Goal: Task Accomplishment & Management: Complete application form

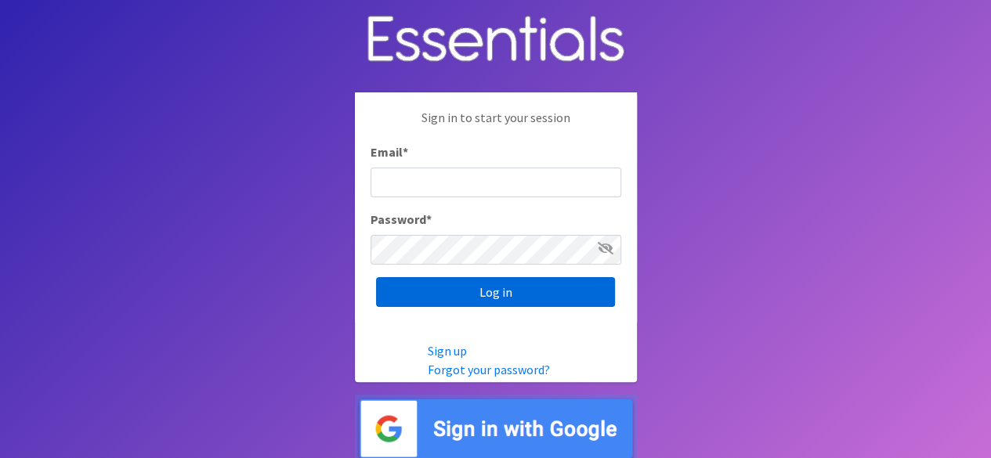
type input "[PERSON_NAME][EMAIL_ADDRESS][PERSON_NAME][DOMAIN_NAME]"
click at [520, 293] on input "Log in" at bounding box center [495, 292] width 239 height 30
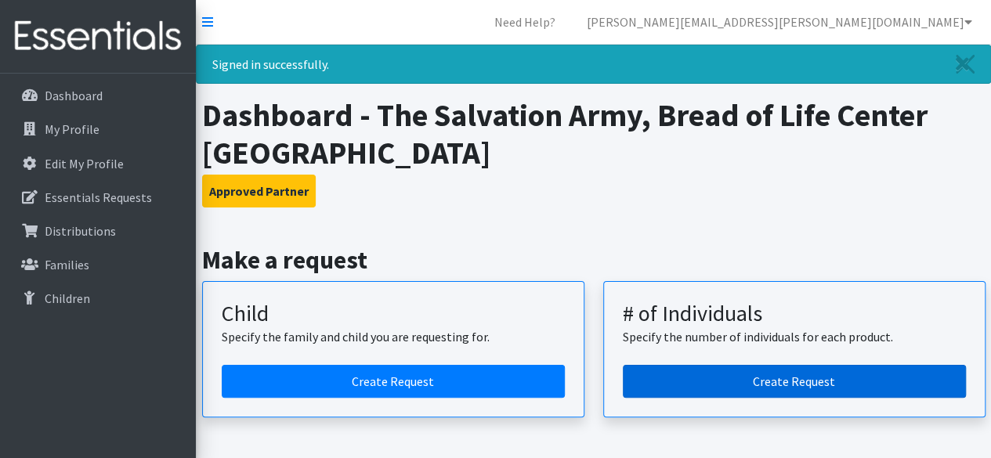
click at [781, 379] on link "Create Request" at bounding box center [794, 381] width 343 height 33
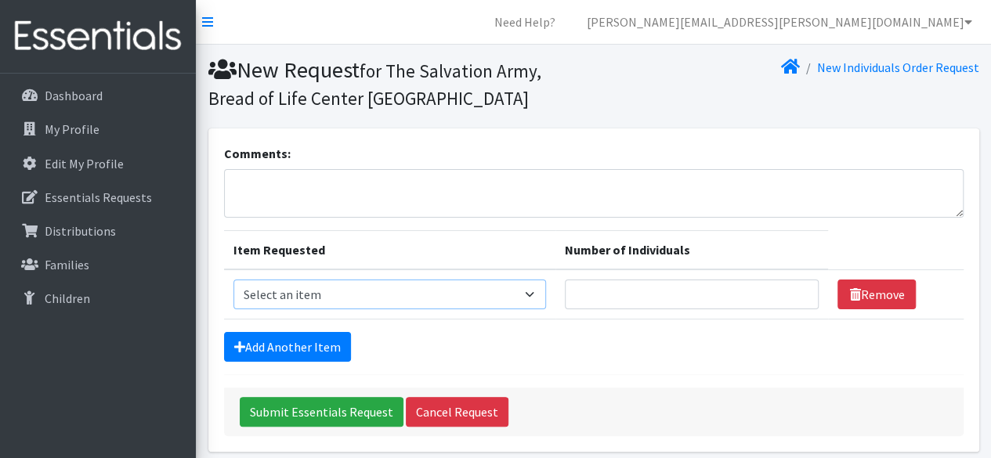
click at [535, 298] on select "Select an item (Newborn) (Preemie) (Size 1) (Size 2) (Size 3) (Size 4) (Size 5)…" at bounding box center [390, 295] width 313 height 30
select select "14488"
click at [234, 280] on select "Select an item (Newborn) (Preemie) (Size 1) (Size 2) (Size 3) (Size 4) (Size 5)…" at bounding box center [390, 295] width 313 height 30
click at [795, 292] on input "1" at bounding box center [692, 295] width 254 height 30
click at [795, 292] on input "2" at bounding box center [692, 295] width 254 height 30
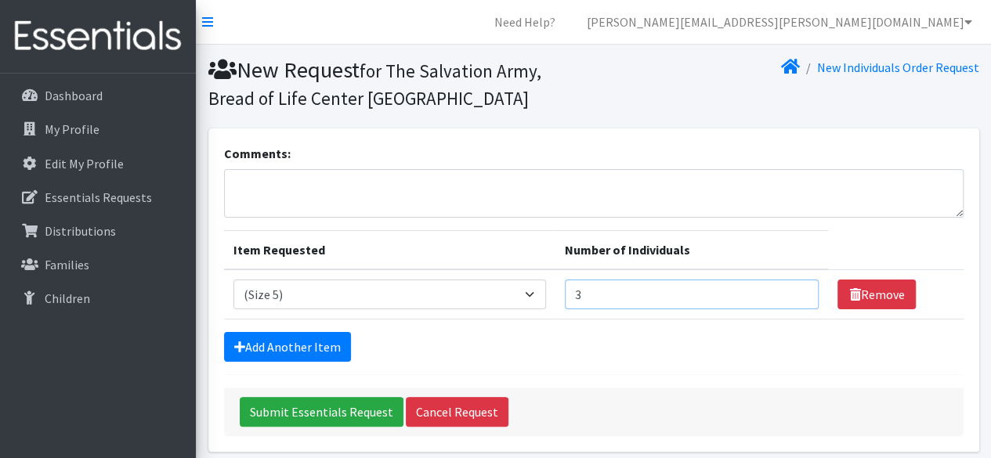
click at [795, 292] on input "3" at bounding box center [692, 295] width 254 height 30
click at [795, 292] on input "4" at bounding box center [692, 295] width 254 height 30
click at [795, 291] on input "5" at bounding box center [692, 295] width 254 height 30
click at [795, 291] on input "6" at bounding box center [692, 295] width 254 height 30
click at [795, 291] on input "7" at bounding box center [692, 295] width 254 height 30
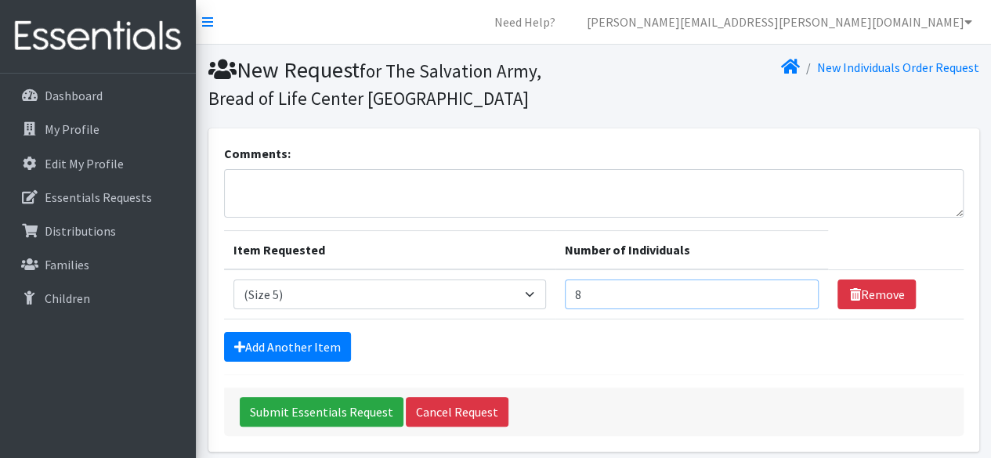
type input "8"
click at [795, 290] on input "8" at bounding box center [692, 295] width 254 height 30
click at [319, 350] on link "Add Another Item" at bounding box center [287, 347] width 127 height 30
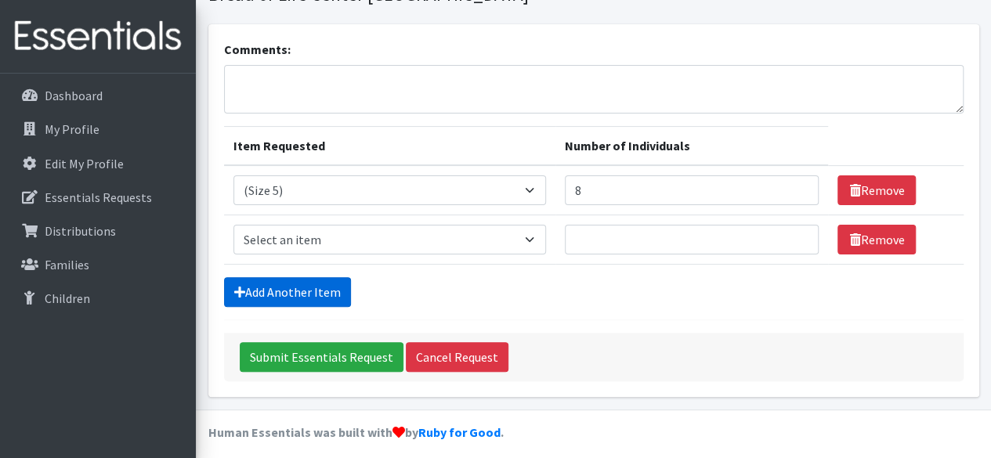
scroll to position [111, 0]
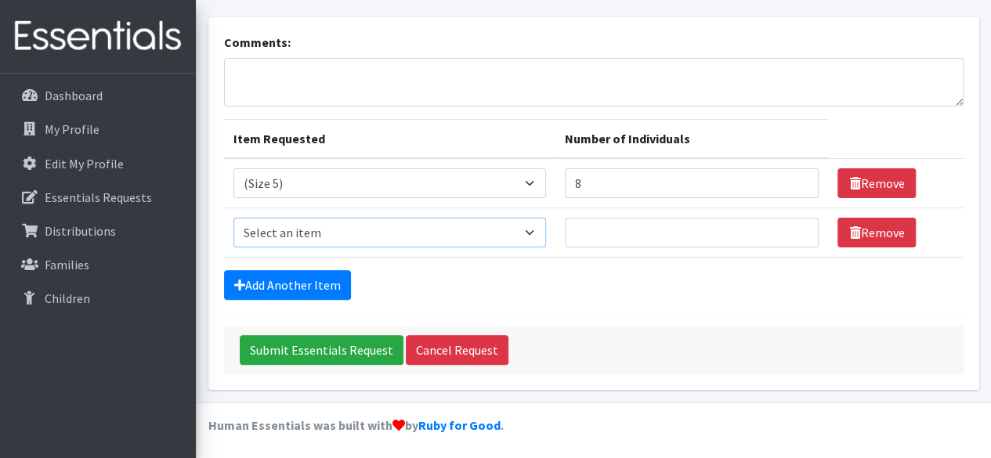
click at [531, 228] on select "Select an item (Newborn) (Preemie) (Size 1) (Size 2) (Size 3) (Size 4) (Size 5)…" at bounding box center [390, 233] width 313 height 30
select select "14491"
click at [234, 218] on select "Select an item (Newborn) (Preemie) (Size 1) (Size 2) (Size 3) (Size 4) (Size 5)…" at bounding box center [390, 233] width 313 height 30
click at [796, 225] on input "1" at bounding box center [692, 233] width 254 height 30
click at [796, 225] on input "2" at bounding box center [692, 233] width 254 height 30
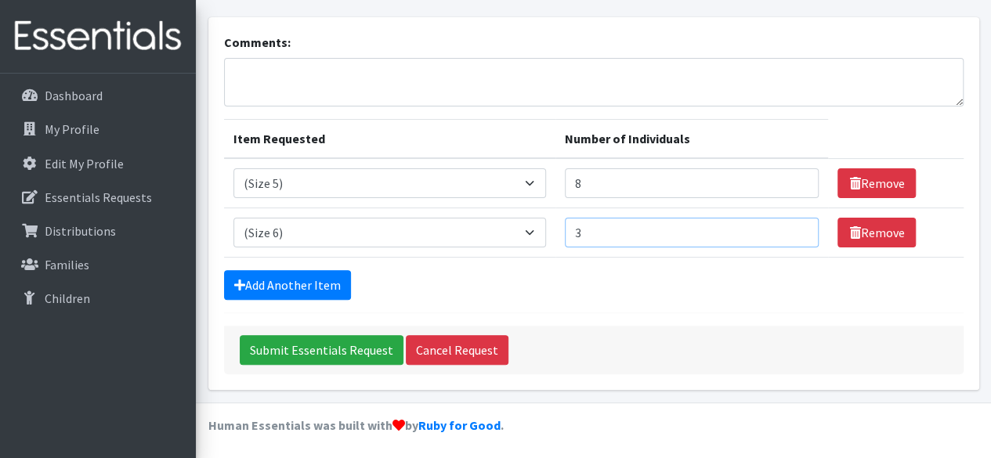
click at [796, 225] on input "3" at bounding box center [692, 233] width 254 height 30
click at [796, 225] on input "4" at bounding box center [692, 233] width 254 height 30
click at [327, 283] on link "Add Another Item" at bounding box center [287, 285] width 127 height 30
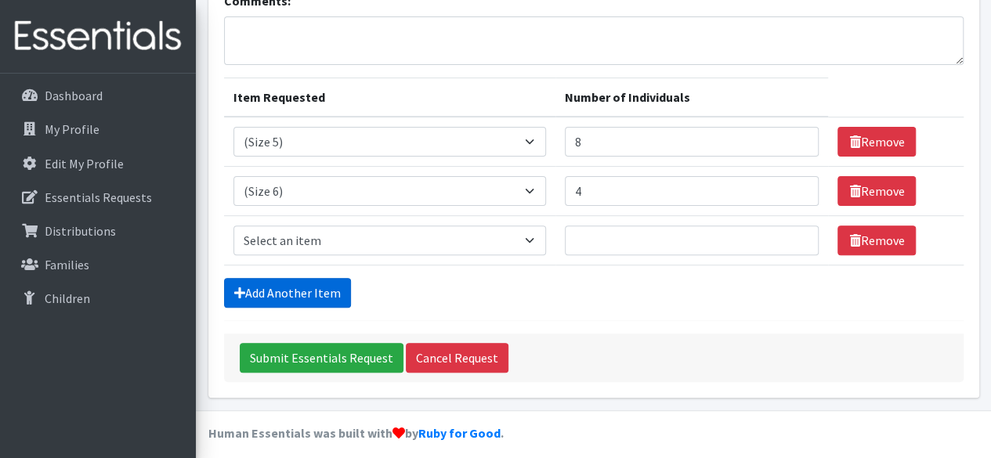
scroll to position [161, 0]
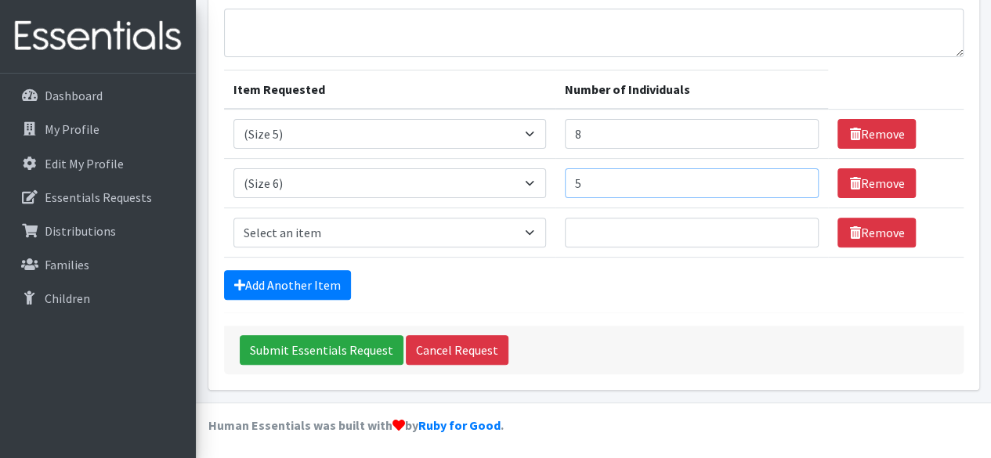
click at [798, 179] on input "5" at bounding box center [692, 183] width 254 height 30
click at [798, 179] on input "6" at bounding box center [692, 183] width 254 height 30
click at [798, 179] on input "7" at bounding box center [692, 183] width 254 height 30
type input "8"
click at [798, 179] on input "8" at bounding box center [692, 183] width 254 height 30
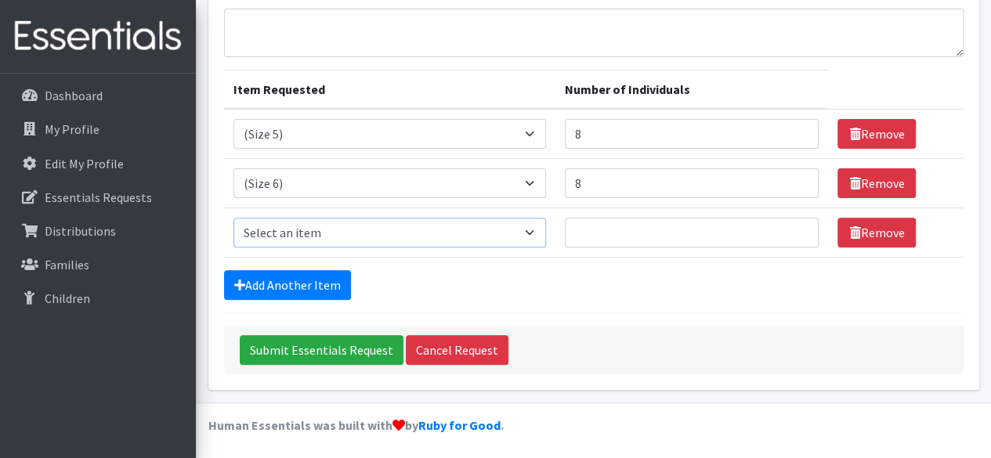
click at [539, 233] on select "Select an item (Newborn) (Preemie) (Size 1) (Size 2) (Size 3) (Size 4) (Size 5)…" at bounding box center [390, 233] width 313 height 30
select select "14495"
click at [234, 218] on select "Select an item (Newborn) (Preemie) (Size 1) (Size 2) (Size 3) (Size 4) (Size 5)…" at bounding box center [390, 233] width 313 height 30
click at [801, 226] on input "1" at bounding box center [692, 233] width 254 height 30
click at [801, 226] on input "2" at bounding box center [692, 233] width 254 height 30
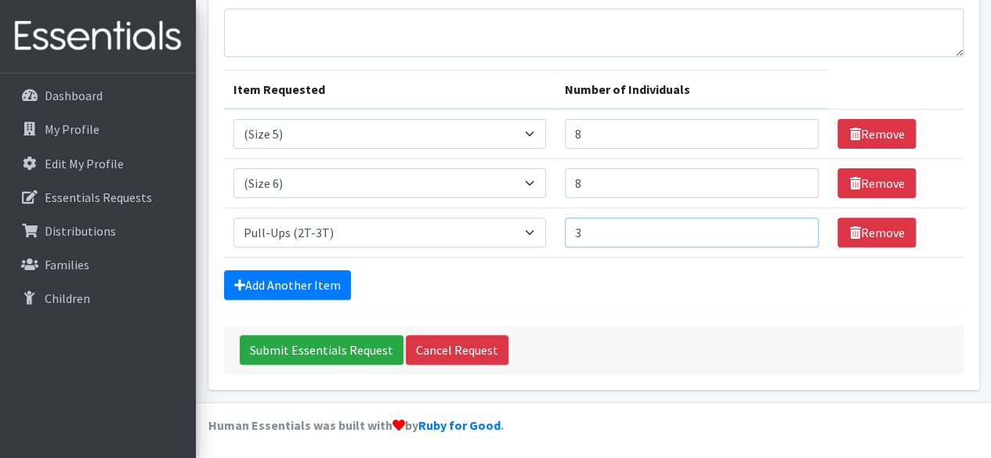
click at [801, 226] on input "3" at bounding box center [692, 233] width 254 height 30
type input "4"
click at [801, 226] on input "4" at bounding box center [692, 233] width 254 height 30
click at [313, 291] on link "Add Another Item" at bounding box center [287, 285] width 127 height 30
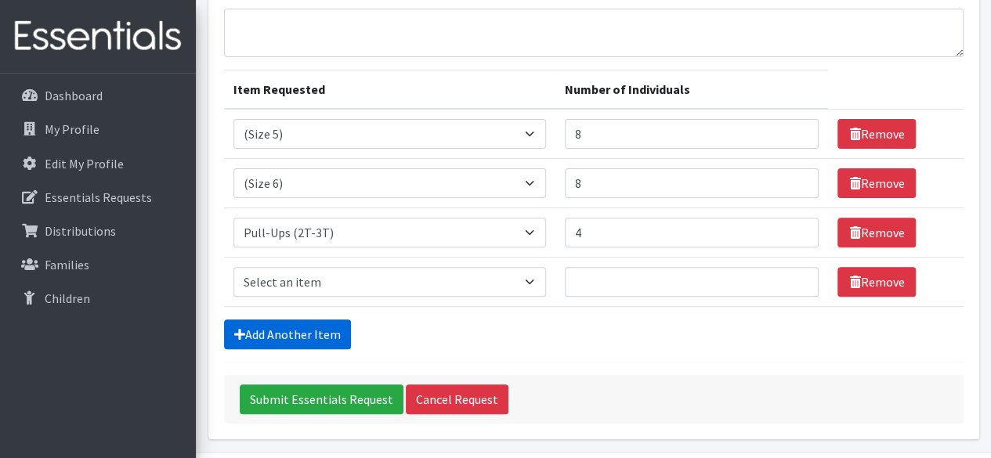
scroll to position [210, 0]
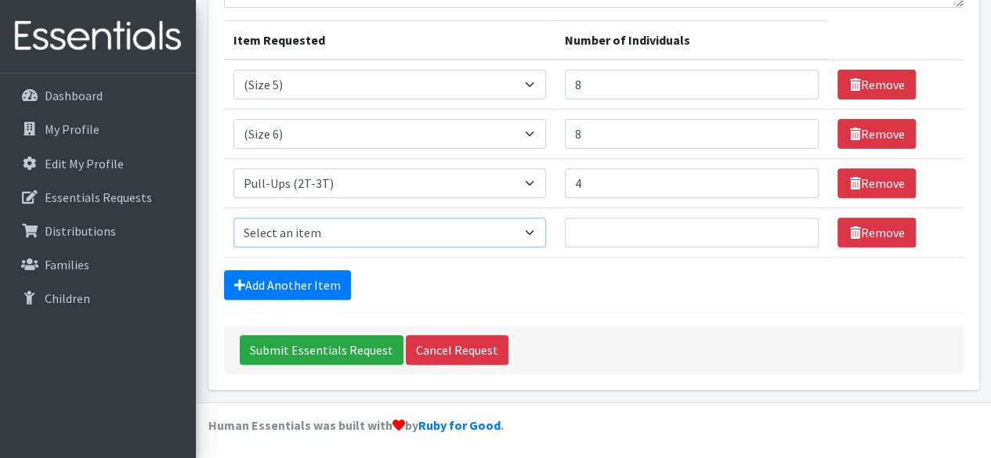
click at [534, 230] on select "Select an item (Newborn) (Preemie) (Size 1) (Size 2) (Size 3) (Size 4) (Size 5)…" at bounding box center [390, 233] width 313 height 30
select select "15012"
click at [234, 218] on select "Select an item (Newborn) (Preemie) (Size 1) (Size 2) (Size 3) (Size 4) (Size 5)…" at bounding box center [390, 233] width 313 height 30
click at [797, 236] on input "1" at bounding box center [692, 233] width 254 height 30
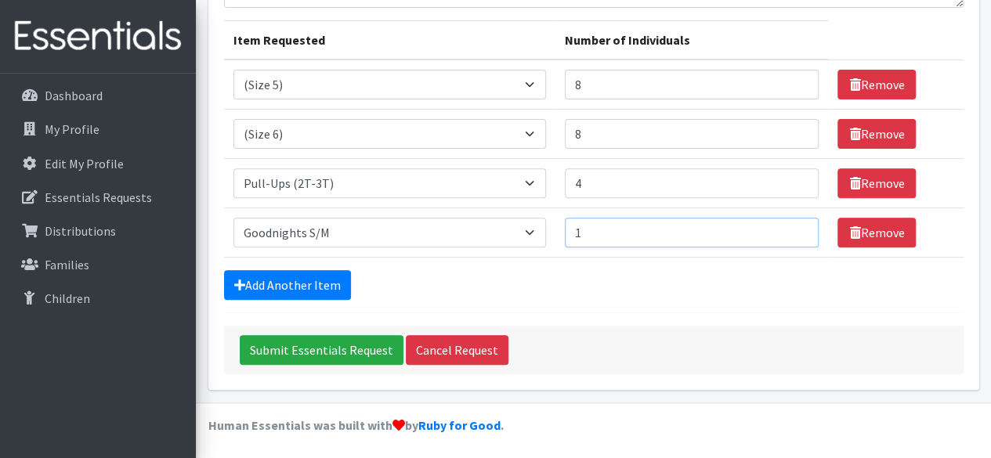
click at [797, 236] on input "1" at bounding box center [692, 233] width 254 height 30
click at [796, 227] on input "2" at bounding box center [692, 233] width 254 height 30
click at [796, 227] on input "3" at bounding box center [692, 233] width 254 height 30
type input "4"
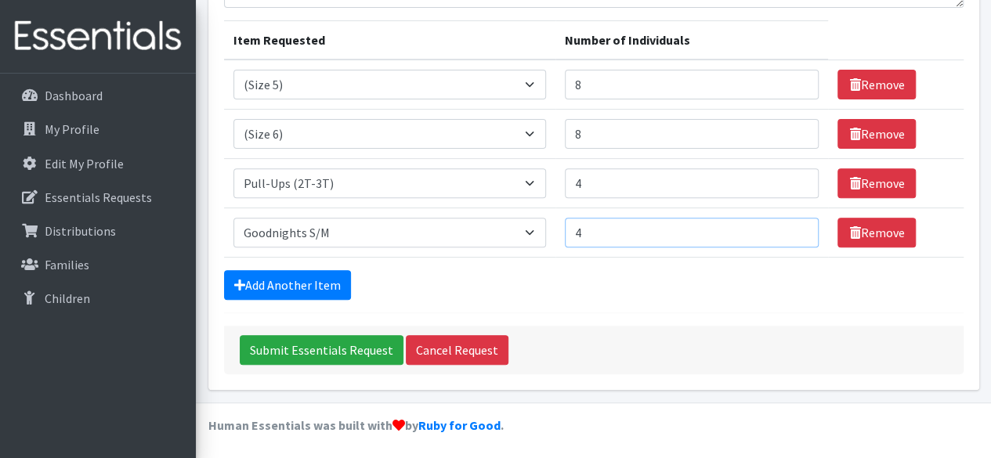
click at [796, 227] on input "4" at bounding box center [692, 233] width 254 height 30
click at [281, 281] on link "Add Another Item" at bounding box center [287, 285] width 127 height 30
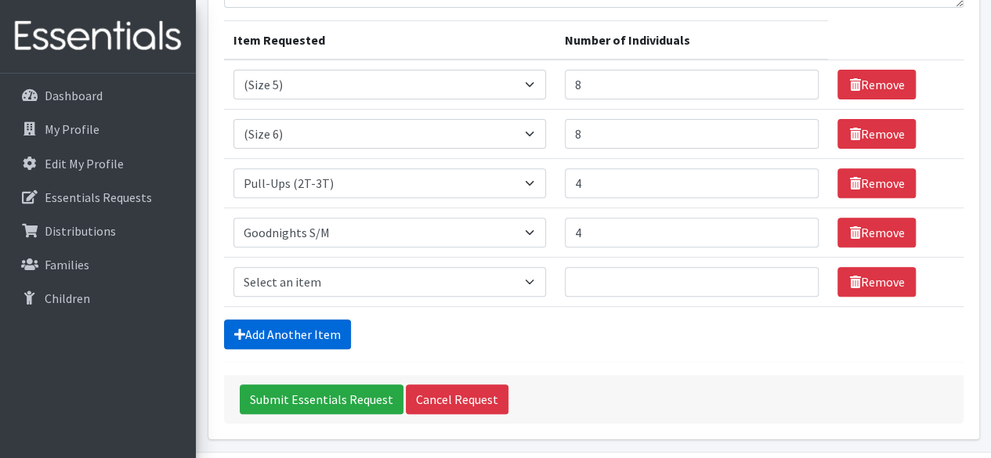
scroll to position [259, 0]
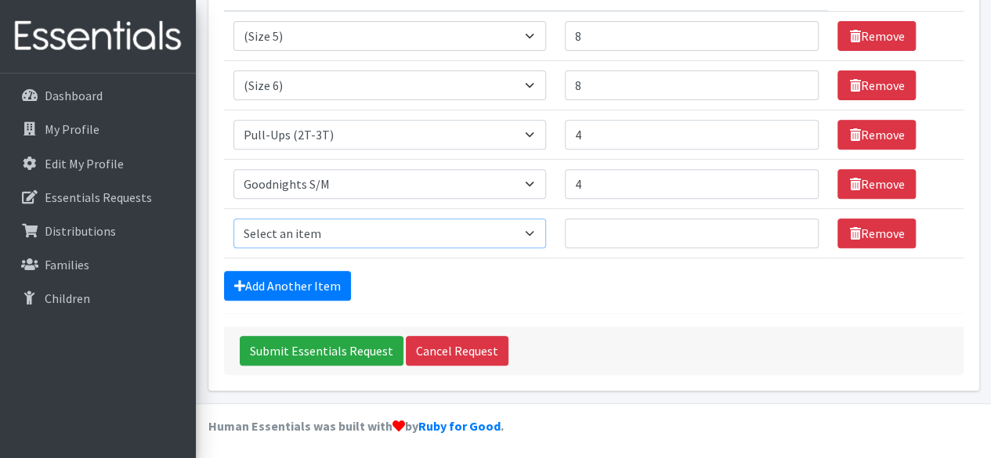
click at [538, 226] on select "Select an item (Newborn) (Preemie) (Size 1) (Size 2) (Size 3) (Size 4) (Size 5)…" at bounding box center [390, 234] width 313 height 30
select select "14511"
click at [234, 219] on select "Select an item (Newborn) (Preemie) (Size 1) (Size 2) (Size 3) (Size 4) (Size 5)…" at bounding box center [390, 234] width 313 height 30
click at [796, 226] on input "1" at bounding box center [692, 234] width 254 height 30
click at [796, 226] on input "2" at bounding box center [692, 234] width 254 height 30
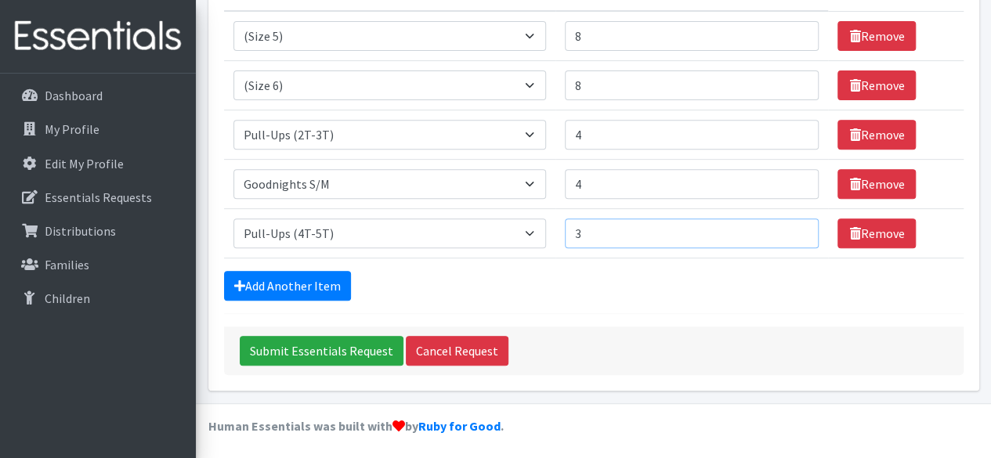
click at [796, 226] on input "3" at bounding box center [692, 234] width 254 height 30
type input "4"
click at [796, 226] on input "4" at bounding box center [692, 234] width 254 height 30
click at [317, 292] on link "Add Another Item" at bounding box center [287, 286] width 127 height 30
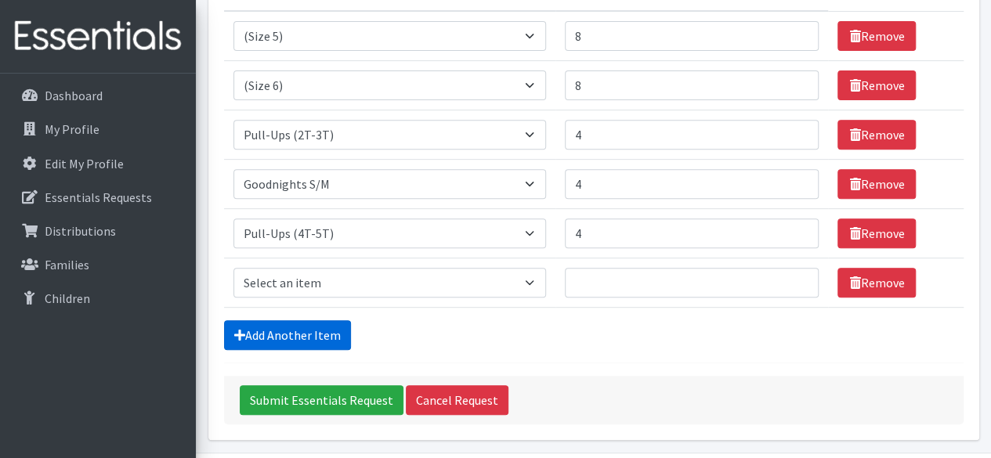
scroll to position [308, 0]
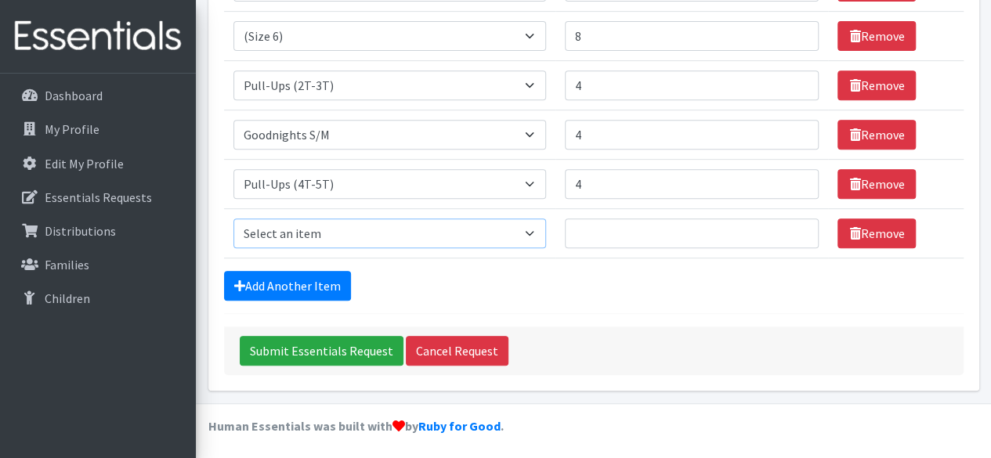
click at [538, 225] on select "Select an item (Newborn) (Preemie) (Size 1) (Size 2) (Size 3) (Size 4) (Size 5)…" at bounding box center [390, 234] width 313 height 30
select select "14768"
click at [234, 219] on select "Select an item (Newborn) (Preemie) (Size 1) (Size 2) (Size 3) (Size 4) (Size 5)…" at bounding box center [390, 234] width 313 height 30
click at [799, 226] on input "1" at bounding box center [692, 234] width 254 height 30
click at [799, 226] on input "2" at bounding box center [692, 234] width 254 height 30
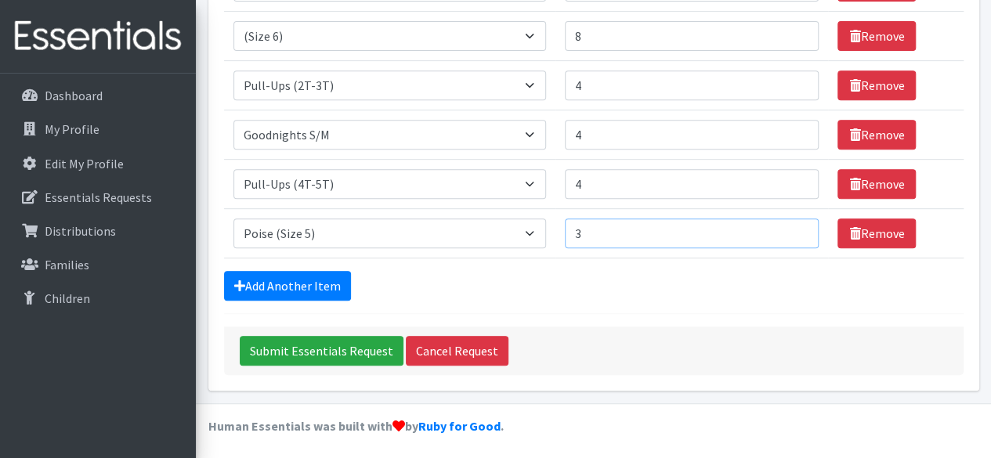
click at [798, 226] on input "3" at bounding box center [692, 234] width 254 height 30
type input "4"
click at [798, 226] on input "4" at bounding box center [692, 234] width 254 height 30
click at [324, 284] on link "Add Another Item" at bounding box center [287, 286] width 127 height 30
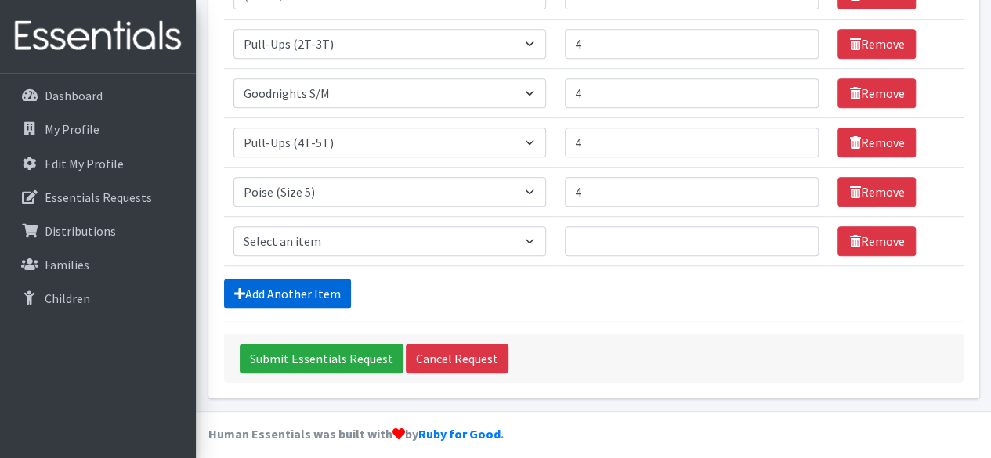
scroll to position [357, 0]
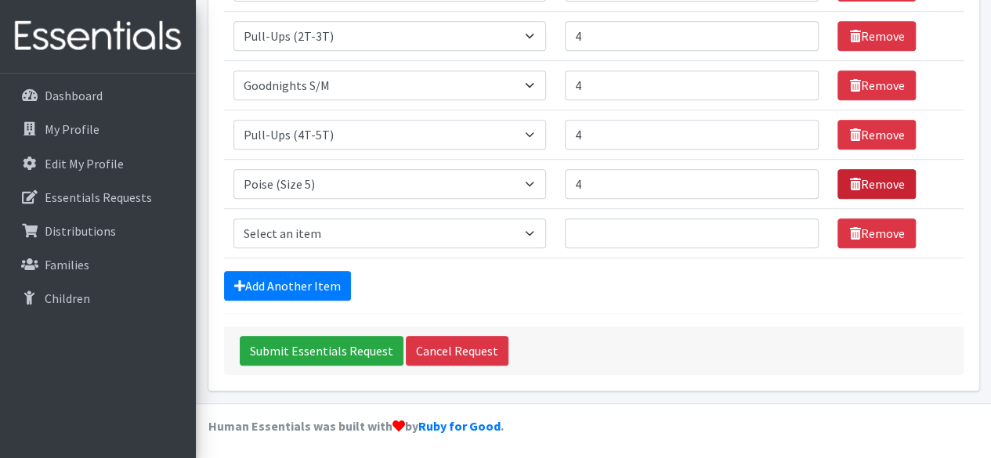
click at [882, 173] on link "Remove" at bounding box center [877, 184] width 78 height 30
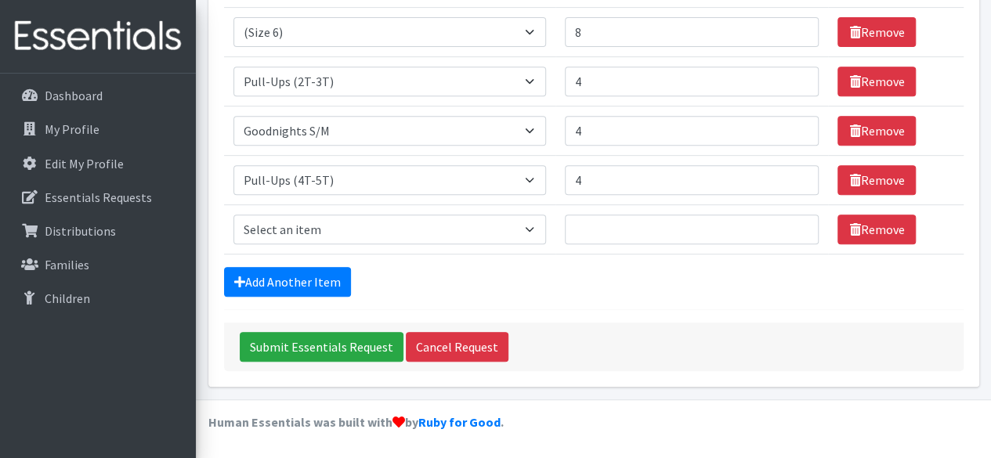
scroll to position [308, 0]
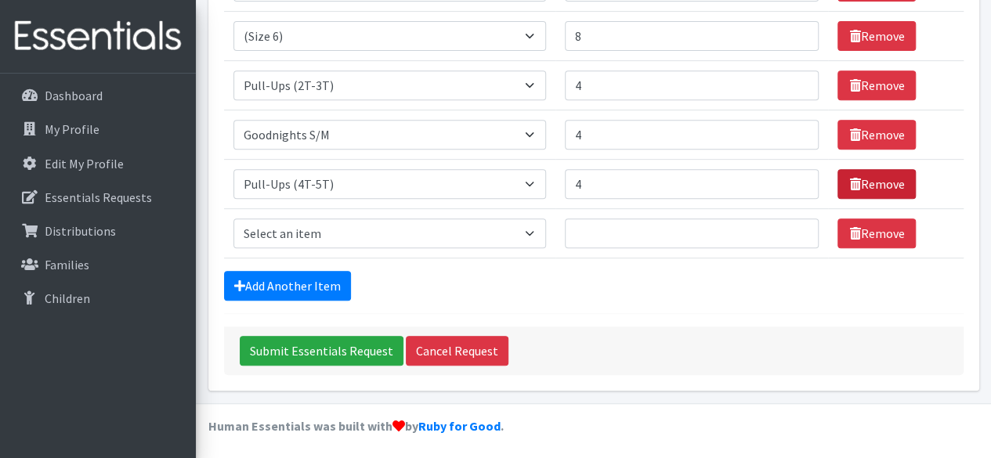
click at [860, 184] on link "Remove" at bounding box center [877, 184] width 78 height 30
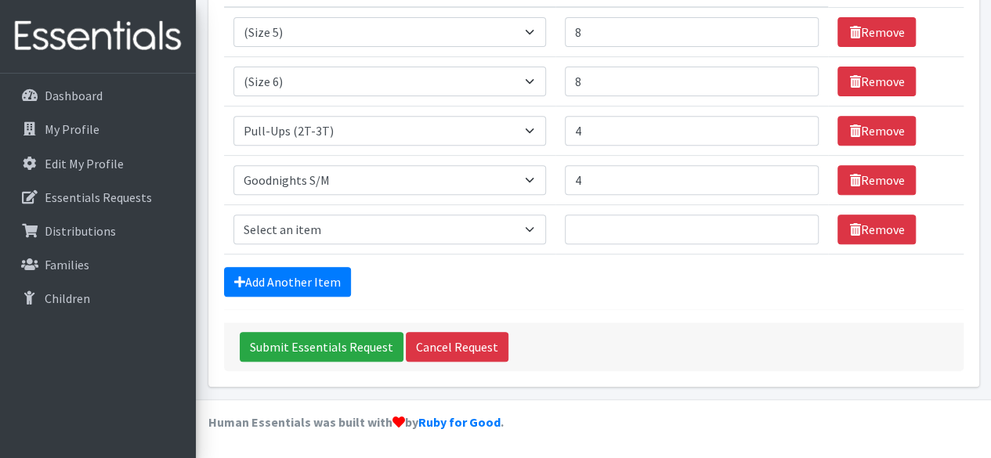
scroll to position [259, 0]
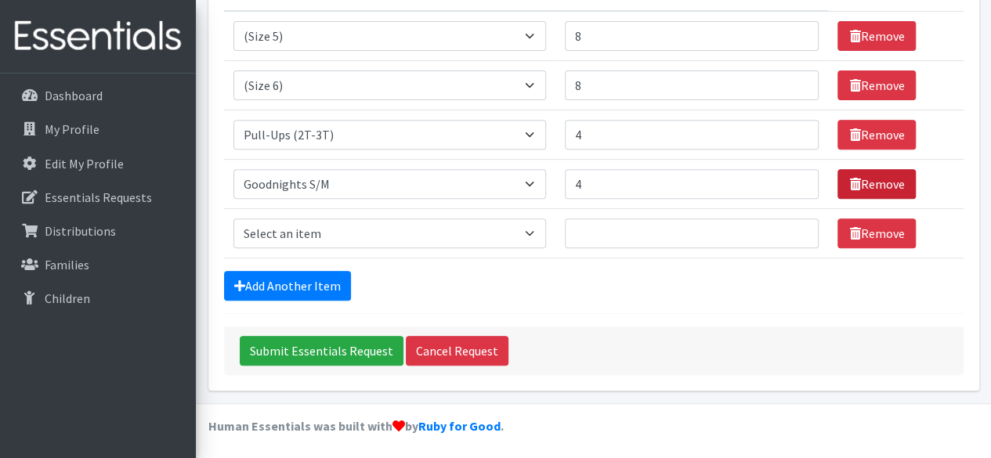
click at [849, 182] on icon at bounding box center [854, 184] width 11 height 13
click at [534, 232] on select "Select an item (Newborn) (Preemie) (Size 1) (Size 2) (Size 3) (Size 4) (Size 5)…" at bounding box center [390, 234] width 313 height 30
select select "14511"
click at [234, 219] on select "Select an item (Newborn) (Preemie) (Size 1) (Size 2) (Size 3) (Size 4) (Size 5)…" at bounding box center [390, 234] width 313 height 30
click at [793, 224] on input "1" at bounding box center [692, 234] width 254 height 30
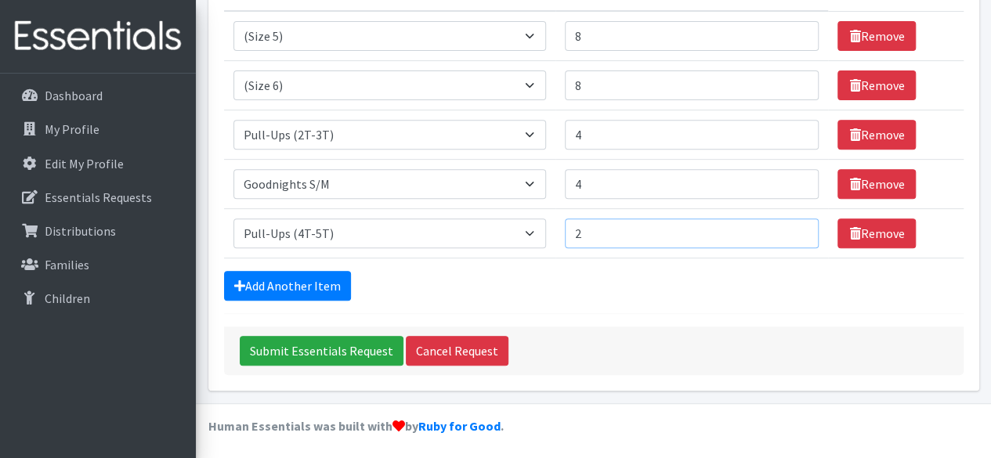
click at [793, 224] on input "2" at bounding box center [692, 234] width 254 height 30
click at [793, 224] on input "3" at bounding box center [692, 234] width 254 height 30
type input "4"
click at [793, 224] on input "4" at bounding box center [692, 234] width 254 height 30
click at [304, 290] on link "Add Another Item" at bounding box center [287, 286] width 127 height 30
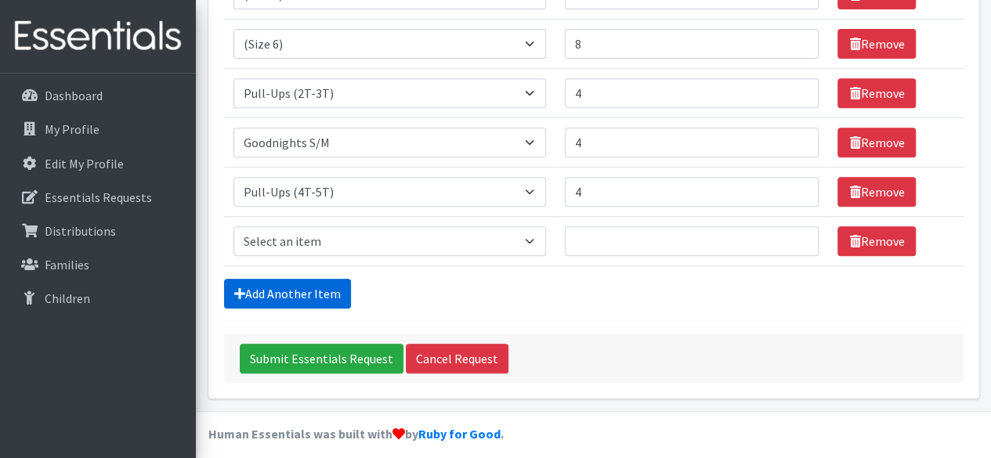
scroll to position [308, 0]
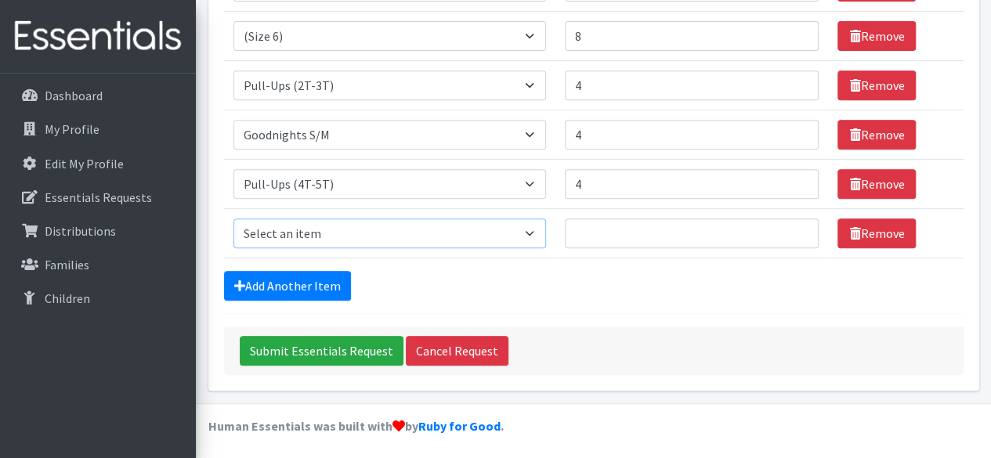
click at [537, 227] on select "Select an item (Newborn) (Preemie) (Size 1) (Size 2) (Size 3) (Size 4) (Size 5)…" at bounding box center [390, 234] width 313 height 30
select select "14767"
click at [234, 219] on select "Select an item (Newborn) (Preemie) (Size 1) (Size 2) (Size 3) (Size 4) (Size 5)…" at bounding box center [390, 234] width 313 height 30
click at [797, 227] on input "1" at bounding box center [692, 234] width 254 height 30
click at [797, 227] on input "2" at bounding box center [692, 234] width 254 height 30
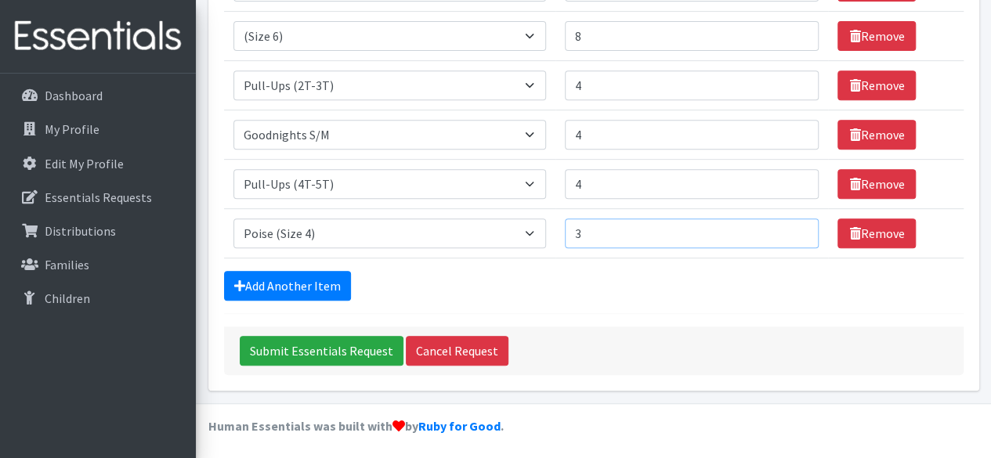
click at [797, 227] on input "3" at bounding box center [692, 234] width 254 height 30
type input "4"
click at [797, 227] on input "4" at bounding box center [692, 234] width 254 height 30
click at [370, 345] on input "Submit Essentials Request" at bounding box center [322, 351] width 164 height 30
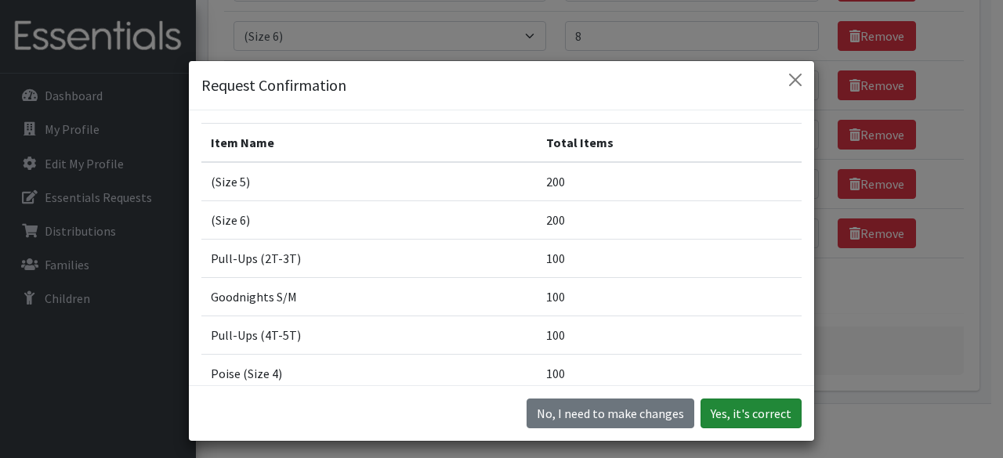
click at [773, 415] on button "Yes, it's correct" at bounding box center [751, 414] width 101 height 30
